Goal: Navigation & Orientation: Find specific page/section

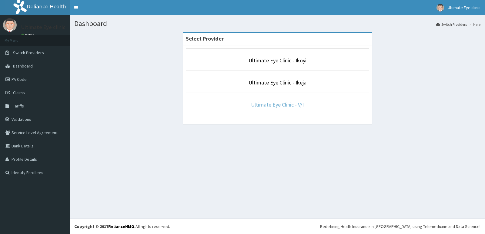
drag, startPoint x: 271, startPoint y: 107, endPoint x: 267, endPoint y: 107, distance: 3.6
click at [271, 107] on link "Ultimate Eye Clinic - V/I" at bounding box center [277, 104] width 53 height 7
